Goal: Task Accomplishment & Management: Use online tool/utility

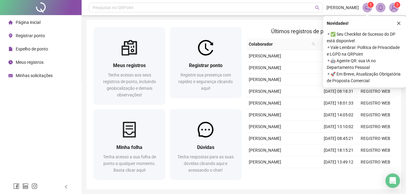
click at [29, 32] on div "Registrar ponto" at bounding box center [26, 36] width 37 height 12
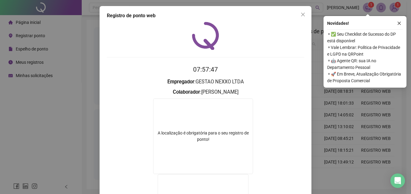
click at [395, 20] on div "Novidades !" at bounding box center [365, 23] width 76 height 7
click at [397, 21] on icon "close" at bounding box center [399, 23] width 4 height 4
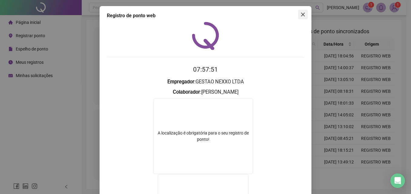
click at [300, 12] on button "Close" at bounding box center [303, 15] width 10 height 10
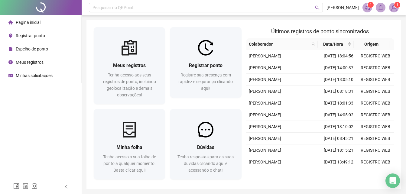
click at [33, 35] on span "Registrar ponto" at bounding box center [30, 35] width 29 height 5
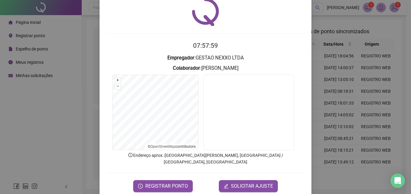
scroll to position [29, 0]
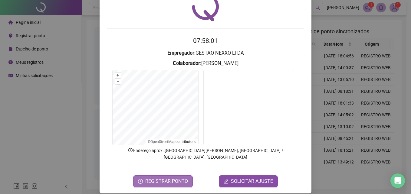
click at [165, 175] on button "REGISTRAR PONTO" at bounding box center [163, 181] width 60 height 12
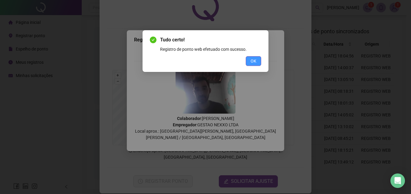
click at [251, 59] on span "OK" at bounding box center [253, 61] width 6 height 7
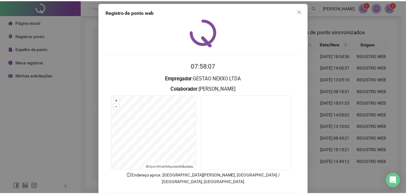
scroll to position [0, 0]
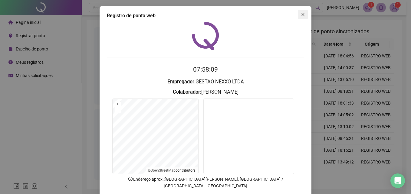
click at [300, 13] on icon "close" at bounding box center [302, 14] width 5 height 5
